Goal: Task Accomplishment & Management: Use online tool/utility

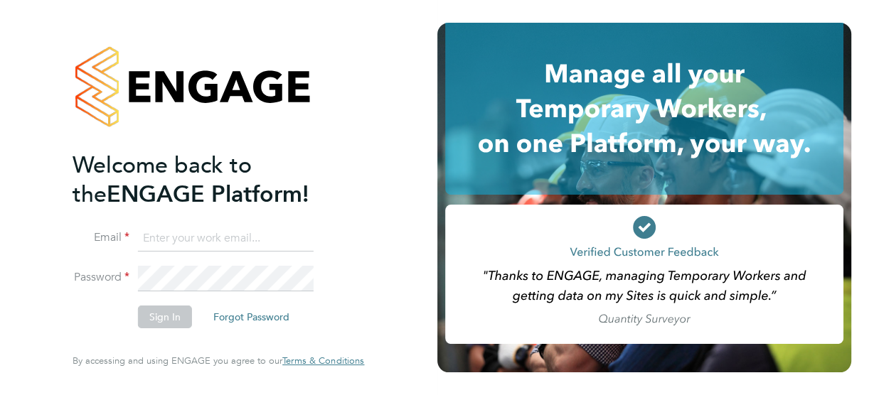
type input "[PERSON_NAME][EMAIL_ADDRESS][DOMAIN_NAME]"
click at [170, 314] on button "Sign In" at bounding box center [165, 317] width 54 height 23
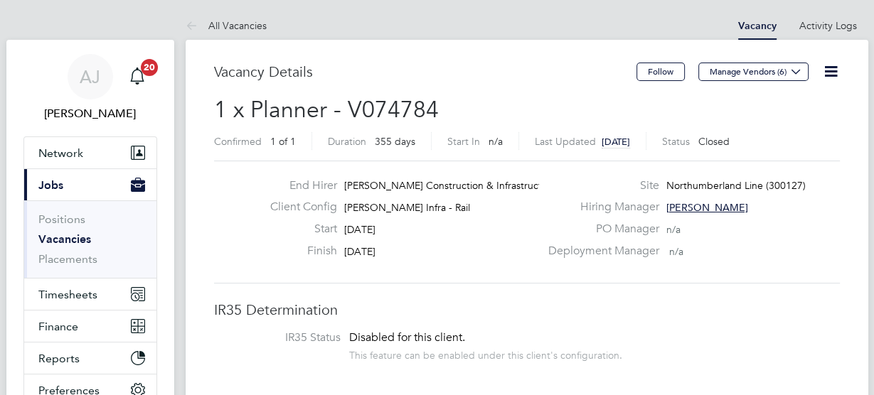
scroll to position [41, 100]
click at [88, 296] on span "Timesheets" at bounding box center [67, 295] width 59 height 14
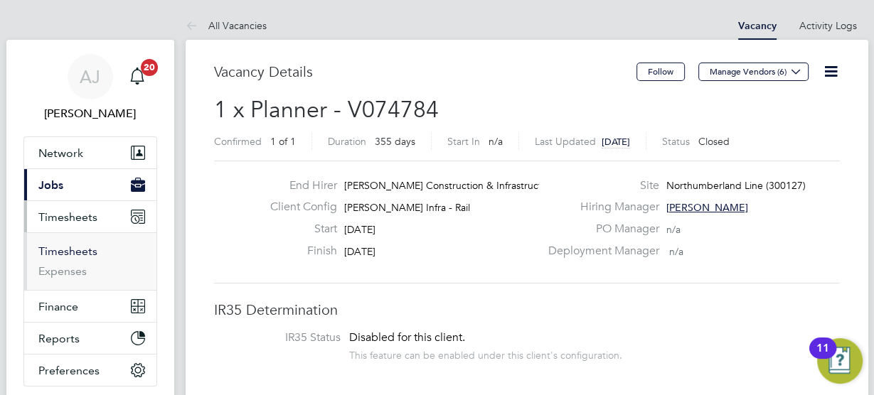
click at [75, 248] on link "Timesheets" at bounding box center [67, 252] width 59 height 14
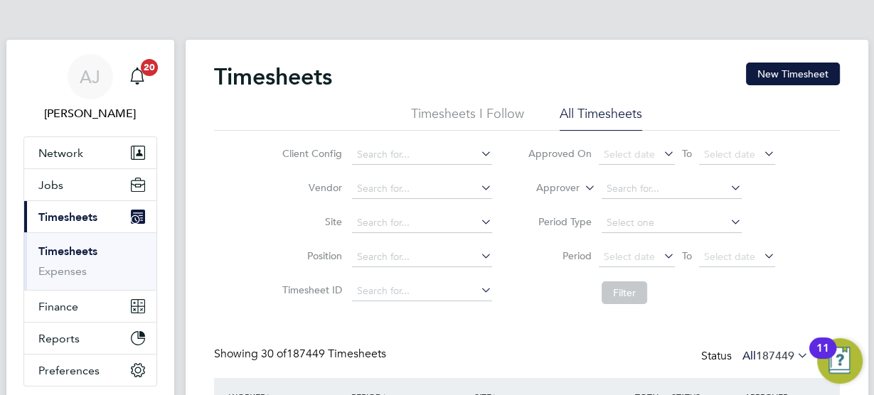
click at [398, 207] on li "Site" at bounding box center [384, 223] width 249 height 34
click at [405, 218] on input at bounding box center [422, 223] width 140 height 20
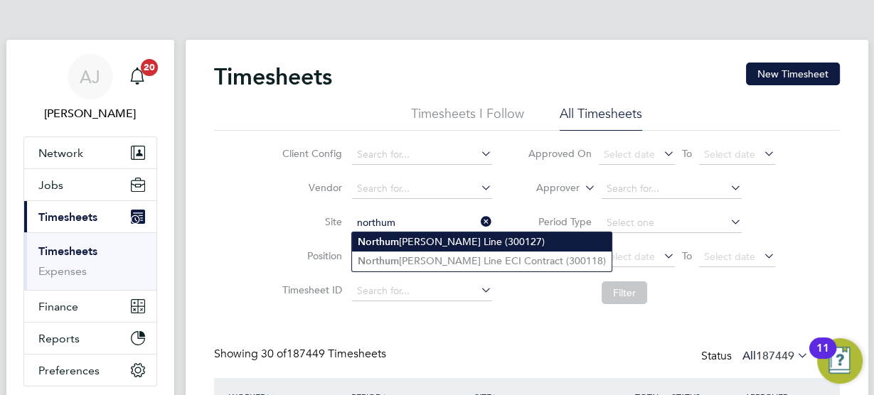
type input "Northumberland Line (300127)"
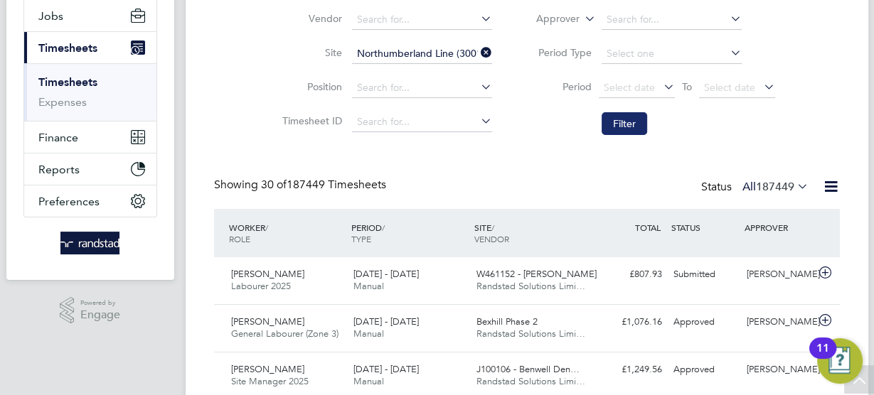
click at [605, 124] on button "Filter" at bounding box center [623, 123] width 45 height 23
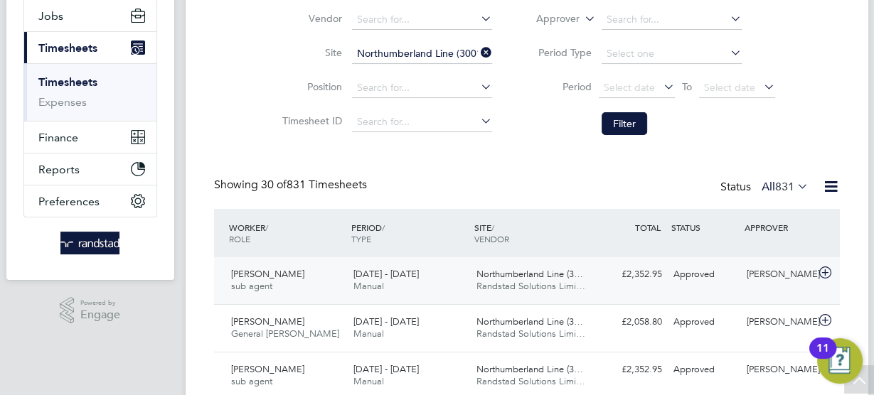
click at [527, 289] on span "Randstad Solutions Limi…" at bounding box center [530, 286] width 109 height 12
